Goal: Navigation & Orientation: Go to known website

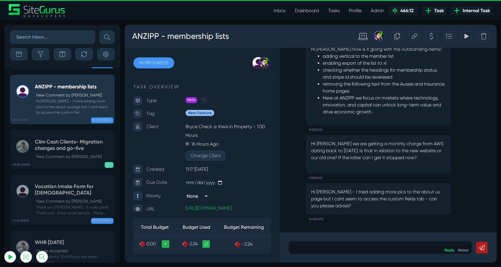
scroll to position [-23181, 0]
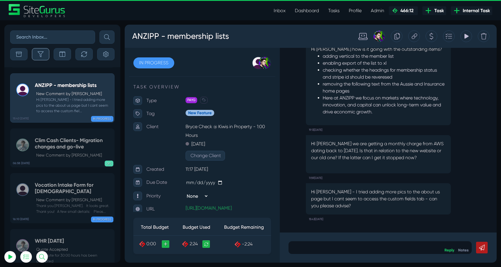
click at [42, 54] on icon "button" at bounding box center [41, 54] width 6 height 6
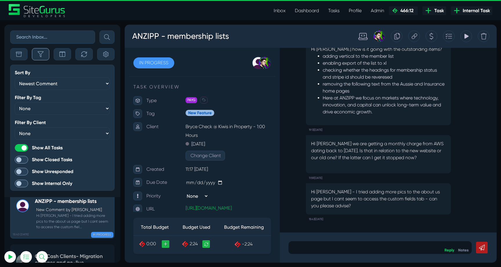
scroll to position [-23311, 0]
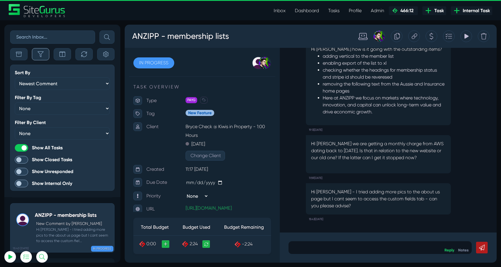
click at [42, 55] on icon "button" at bounding box center [41, 54] width 6 height 6
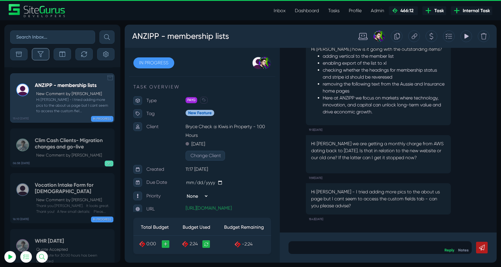
scroll to position [-23181, 0]
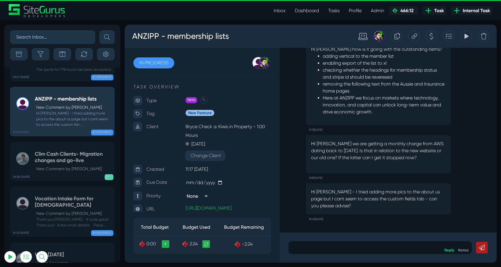
scroll to position [-23181, 0]
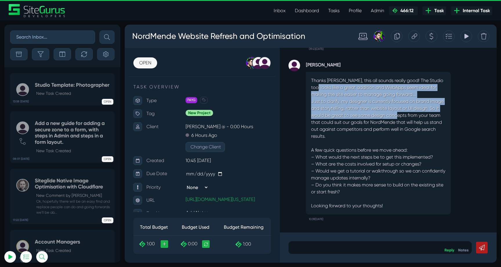
drag, startPoint x: 311, startPoint y: 87, endPoint x: 407, endPoint y: 113, distance: 99.4
click at [409, 113] on div "Thanks Kevin, this all sounds really good! The Studio tool looks like a great a…" at bounding box center [378, 143] width 145 height 143
click at [407, 113] on p "Just to clarify, my designer is currently focused on brand image and storytelli…" at bounding box center [378, 122] width 135 height 49
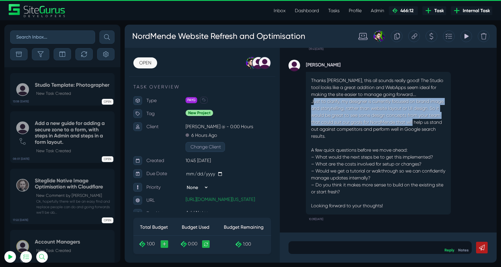
drag, startPoint x: 361, startPoint y: 101, endPoint x: 427, endPoint y: 120, distance: 68.2
click at [427, 119] on p "Just to clarify, my designer is currently focused on brand image and storytelli…" at bounding box center [378, 122] width 135 height 49
click at [427, 120] on p "Just to clarify, my designer is currently focused on brand image and storytelli…" at bounding box center [378, 122] width 135 height 49
drag, startPoint x: 318, startPoint y: 102, endPoint x: 433, endPoint y: 119, distance: 116.4
click at [433, 119] on p "Just to clarify, my designer is currently focused on brand image and storytelli…" at bounding box center [378, 122] width 135 height 49
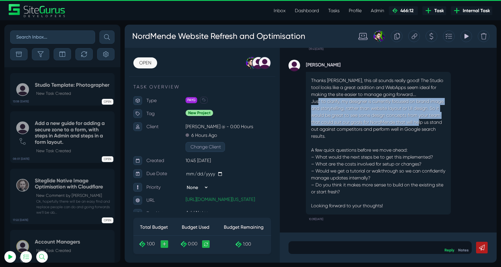
click at [433, 119] on p "Just to clarify, my designer is currently focused on brand image and storytelli…" at bounding box center [378, 122] width 135 height 49
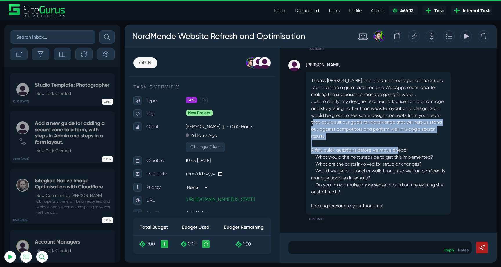
drag, startPoint x: 325, startPoint y: 123, endPoint x: 400, endPoint y: 153, distance: 80.6
click at [400, 153] on div "Thanks Kevin, this all sounds really good! The Studio tool looks like a great a…" at bounding box center [378, 143] width 145 height 143
click at [400, 153] on p "A few quick questions before we move ahead: – What would the next steps be to g…" at bounding box center [378, 175] width 135 height 56
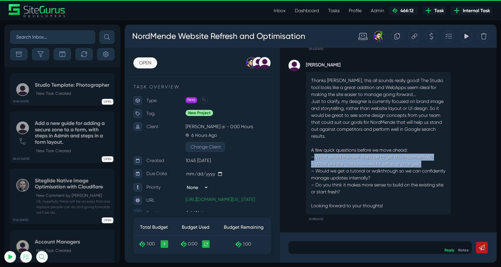
drag, startPoint x: 314, startPoint y: 157, endPoint x: 426, endPoint y: 167, distance: 112.2
click at [426, 167] on p "A few quick questions before we move ahead: – What would the next steps be to g…" at bounding box center [378, 175] width 135 height 56
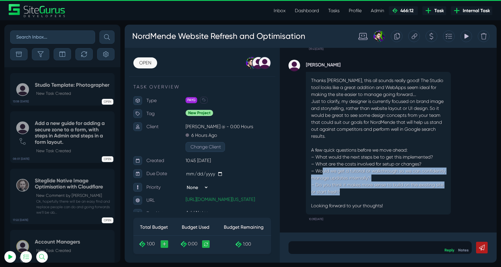
drag, startPoint x: 322, startPoint y: 170, endPoint x: 399, endPoint y: 191, distance: 80.4
click at [399, 191] on p "A few quick questions before we move ahead: – What would the next steps be to g…" at bounding box center [378, 175] width 135 height 56
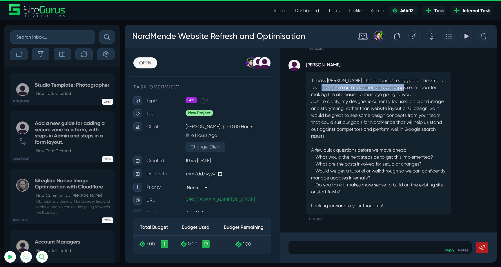
drag, startPoint x: 314, startPoint y: 87, endPoint x: 402, endPoint y: 89, distance: 87.7
click at [402, 89] on p "Thanks Kevin, this all sounds really good! The Studio tool looks like a great a…" at bounding box center [378, 87] width 135 height 21
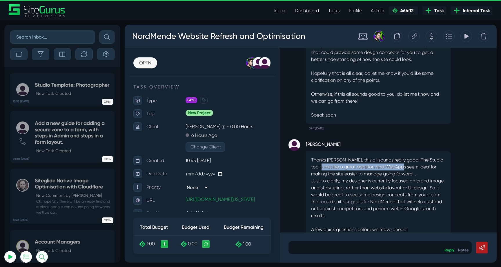
scroll to position [-47, 0]
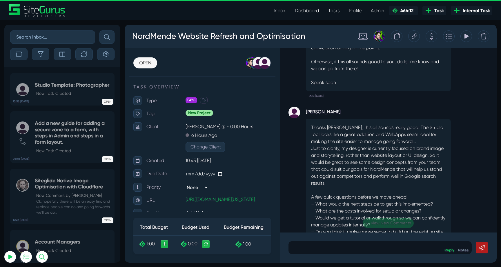
click at [404, 141] on p "Thanks Kevin, this all sounds really good! The Studio tool looks like a great a…" at bounding box center [378, 134] width 135 height 21
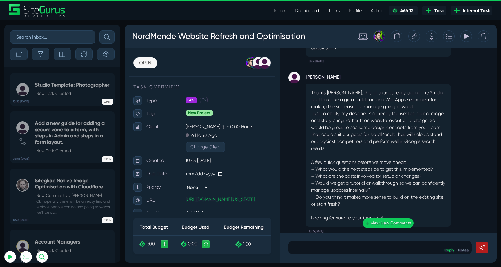
scroll to position [0, 0]
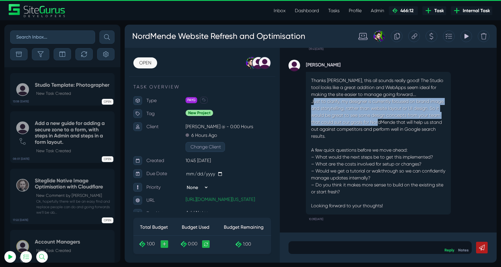
drag, startPoint x: 315, startPoint y: 100, endPoint x: 392, endPoint y: 119, distance: 79.9
click at [393, 119] on p "Just to clarify, my designer is currently focused on brand image and storytelli…" at bounding box center [378, 122] width 135 height 49
click at [392, 119] on p "Just to clarify, my designer is currently focused on brand image and storytelli…" at bounding box center [378, 122] width 135 height 49
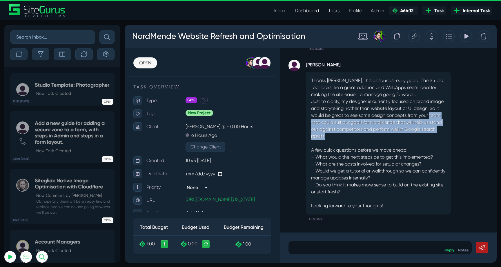
drag, startPoint x: 310, startPoint y: 123, endPoint x: 409, endPoint y: 133, distance: 100.1
click at [409, 133] on div "Thanks Kevin, this all sounds really good! The Studio tool looks like a great a…" at bounding box center [378, 143] width 145 height 143
click at [409, 133] on p "Just to clarify, my designer is currently focused on brand image and storytelli…" at bounding box center [378, 122] width 135 height 49
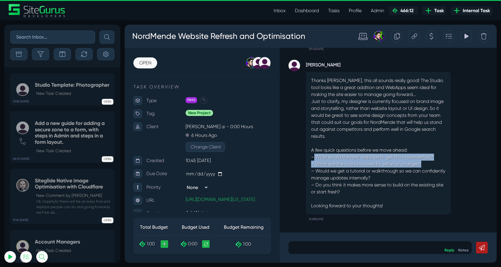
drag, startPoint x: 313, startPoint y: 157, endPoint x: 442, endPoint y: 165, distance: 129.4
click at [442, 165] on p "A few quick questions before we move ahead: – What would the next steps be to g…" at bounding box center [378, 175] width 135 height 56
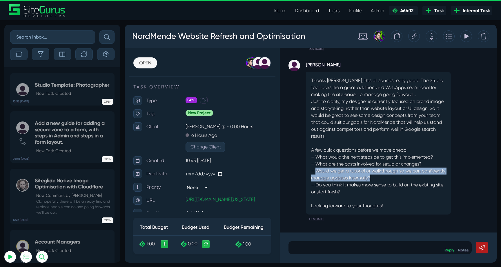
drag, startPoint x: 317, startPoint y: 172, endPoint x: 419, endPoint y: 177, distance: 101.4
click at [419, 177] on p "A few quick questions before we move ahead: – What would the next steps be to g…" at bounding box center [378, 175] width 135 height 56
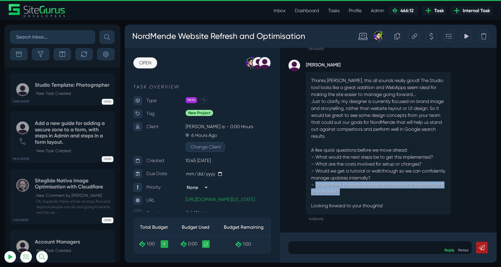
drag, startPoint x: 317, startPoint y: 184, endPoint x: 429, endPoint y: 193, distance: 113.0
click at [429, 193] on p "A few quick questions before we move ahead: – What would the next steps be to g…" at bounding box center [378, 175] width 135 height 56
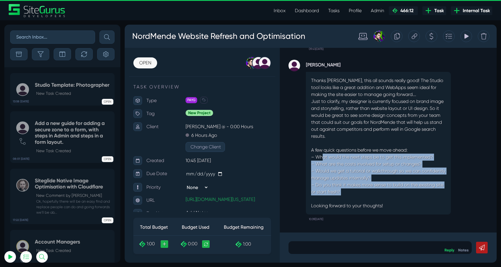
drag, startPoint x: 322, startPoint y: 156, endPoint x: 414, endPoint y: 196, distance: 101.3
click at [414, 196] on p "A few quick questions before we move ahead: – What would the next steps be to g…" at bounding box center [378, 175] width 135 height 56
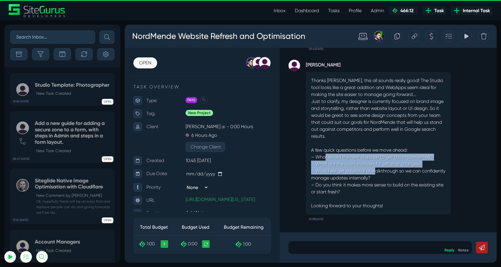
drag, startPoint x: 326, startPoint y: 160, endPoint x: 380, endPoint y: 170, distance: 54.9
click at [380, 170] on p "A few quick questions before we move ahead: – What would the next steps be to g…" at bounding box center [378, 175] width 135 height 56
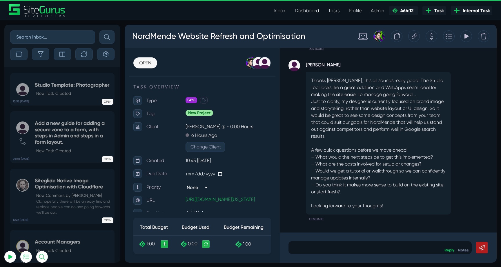
click at [381, 171] on p "A few quick questions before we move ahead: – What would the next steps be to g…" at bounding box center [378, 175] width 135 height 56
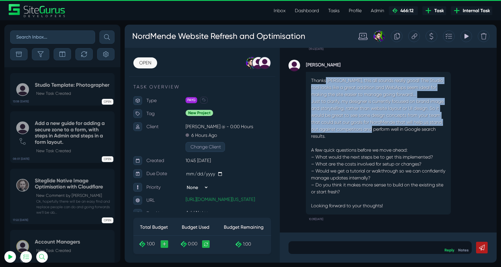
drag, startPoint x: 326, startPoint y: 83, endPoint x: 386, endPoint y: 131, distance: 76.8
click at [386, 131] on div "Thanks Kevin, this all sounds really good! The Studio tool looks like a great a…" at bounding box center [378, 143] width 145 height 143
click at [386, 131] on p "Just to clarify, my designer is currently focused on brand image and storytelli…" at bounding box center [378, 122] width 135 height 49
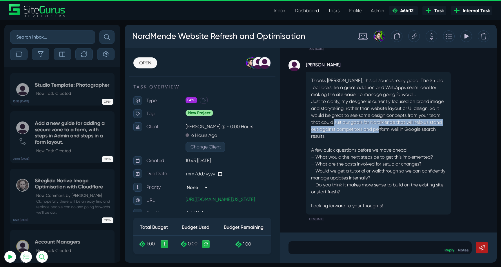
drag, startPoint x: 348, startPoint y: 122, endPoint x: 393, endPoint y: 132, distance: 46.4
click at [393, 132] on p "Just to clarify, my designer is currently focused on brand image and storytelli…" at bounding box center [378, 122] width 135 height 49
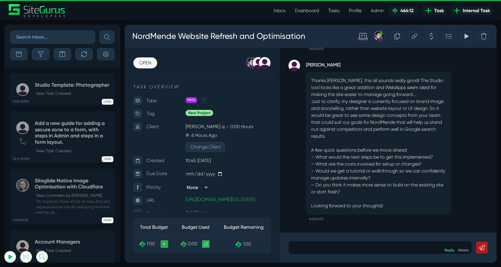
click at [374, 114] on p "Just to clarify, my designer is currently focused on brand image and storytelli…" at bounding box center [378, 122] width 135 height 49
click at [215, 199] on link "https://nordmende-ireland.prod01.oregon.platform-os.com/" at bounding box center [220, 200] width 69 height 6
